Goal: Navigation & Orientation: Find specific page/section

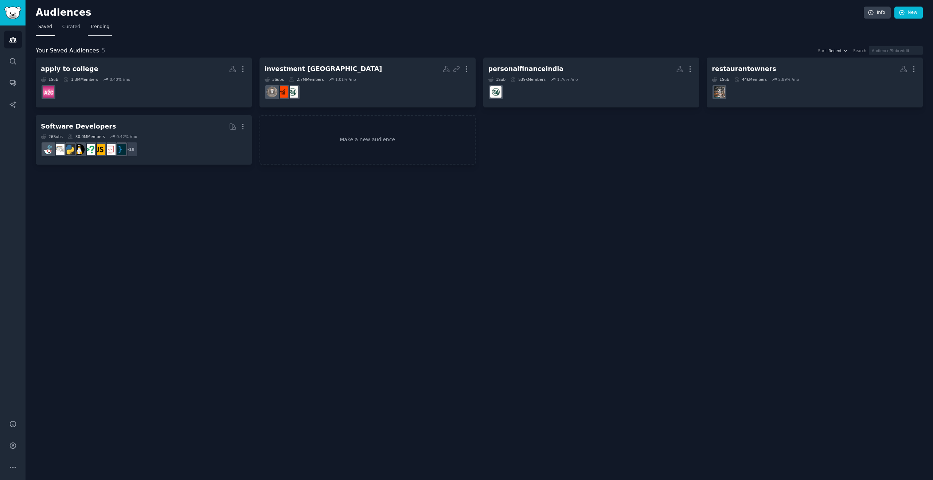
click at [99, 30] on link "Trending" at bounding box center [100, 28] width 24 height 15
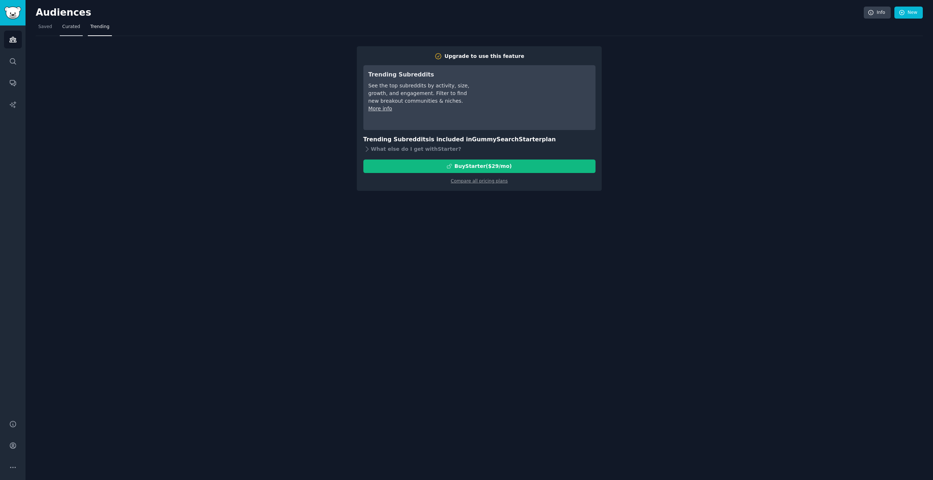
click at [61, 28] on link "Curated" at bounding box center [71, 28] width 23 height 15
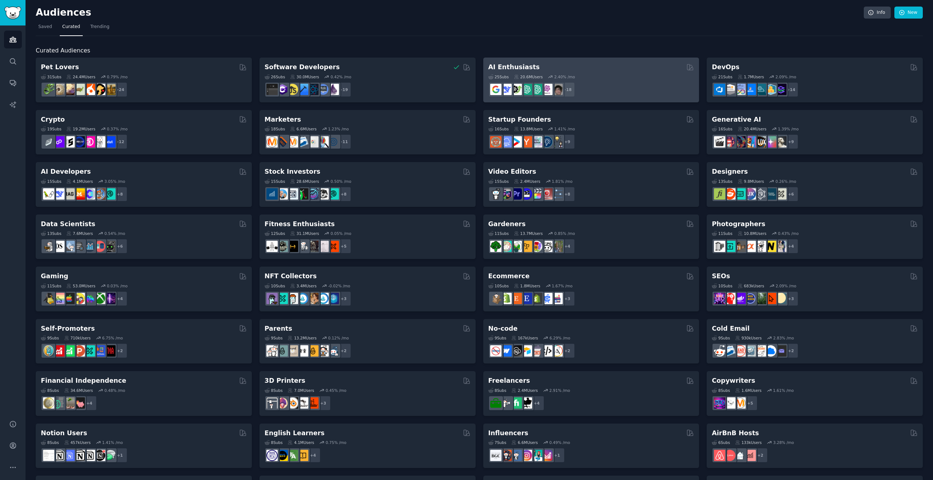
click at [612, 64] on div "AI Enthusiasts" at bounding box center [591, 67] width 206 height 9
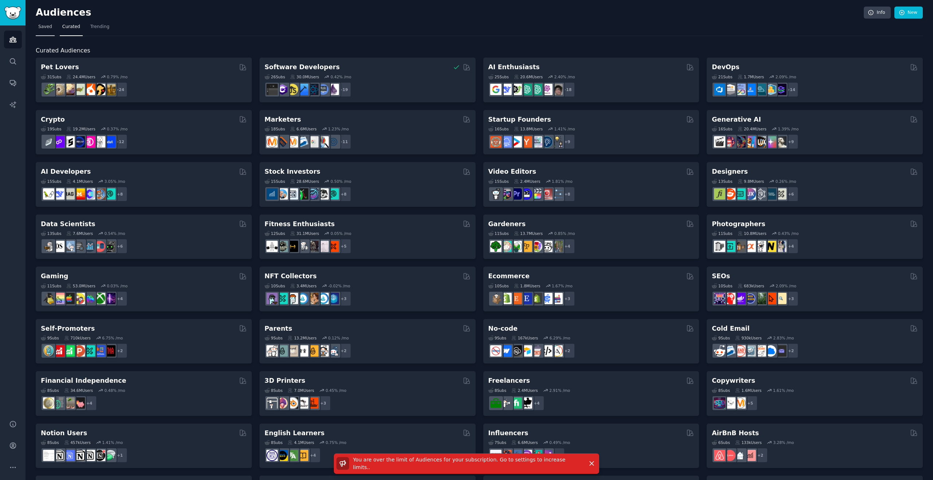
click at [42, 27] on span "Saved" at bounding box center [45, 27] width 14 height 7
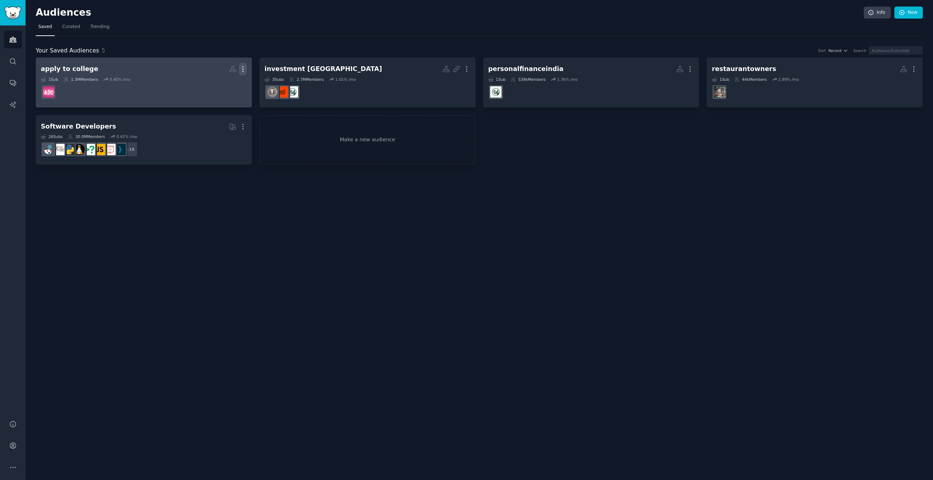
click at [242, 67] on icon "button" at bounding box center [243, 69] width 8 height 8
click at [220, 89] on div "Delete" at bounding box center [217, 84] width 35 height 15
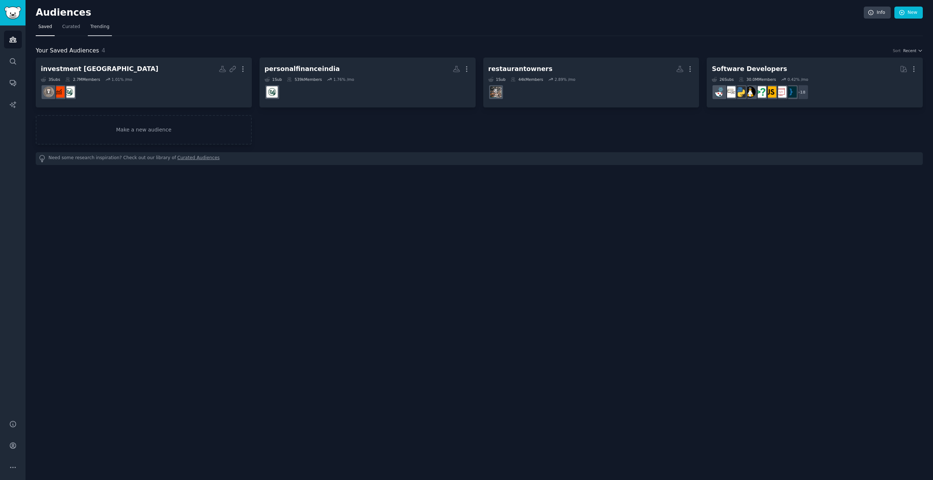
click at [103, 28] on span "Trending" at bounding box center [99, 27] width 19 height 7
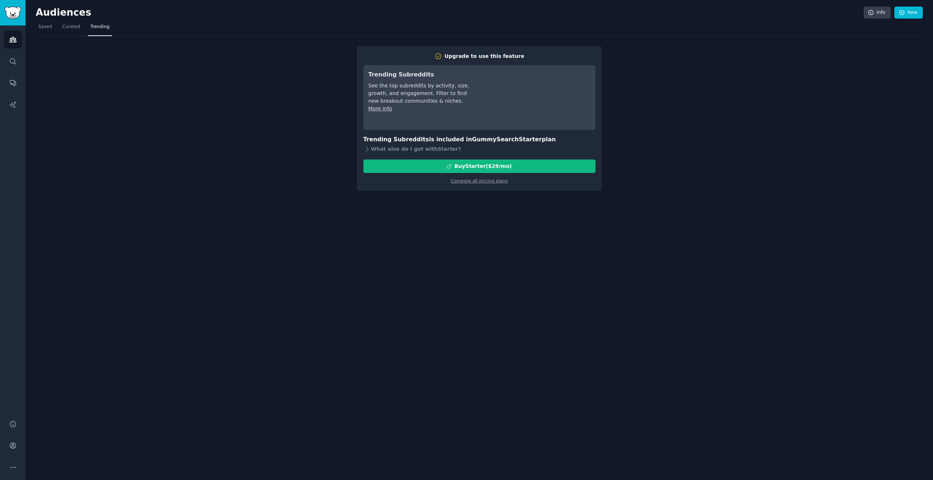
click at [69, 37] on div "Upgrade to use this feature Trending Subreddits See the top subreddits by activ…" at bounding box center [479, 113] width 887 height 155
click at [71, 21] on link "Curated" at bounding box center [71, 28] width 23 height 15
